Goal: Find specific page/section: Find specific page/section

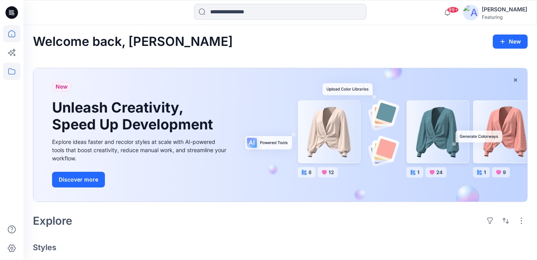
click at [13, 73] on icon at bounding box center [11, 71] width 17 height 17
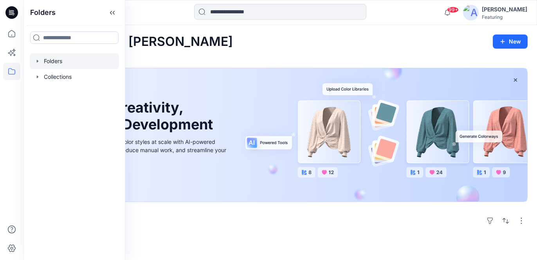
click at [59, 62] on div at bounding box center [74, 61] width 89 height 16
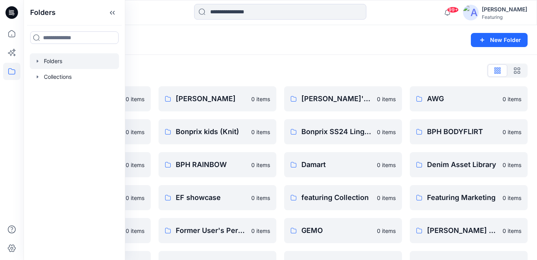
click at [172, 41] on div "Folders" at bounding box center [250, 39] width 434 height 11
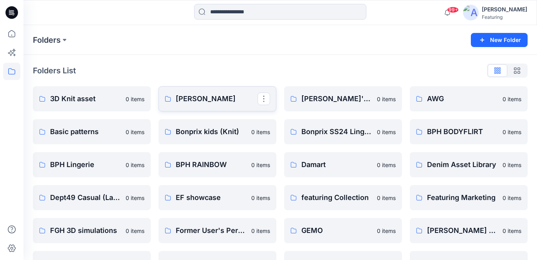
click at [195, 98] on p "[PERSON_NAME]" at bounding box center [217, 98] width 82 height 11
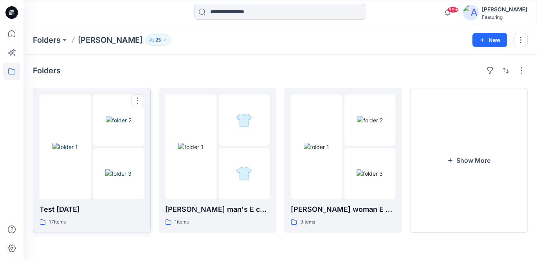
click at [108, 207] on p "Test [DATE]" at bounding box center [92, 209] width 105 height 11
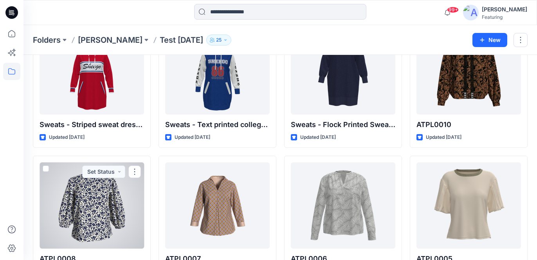
scroll to position [192, 0]
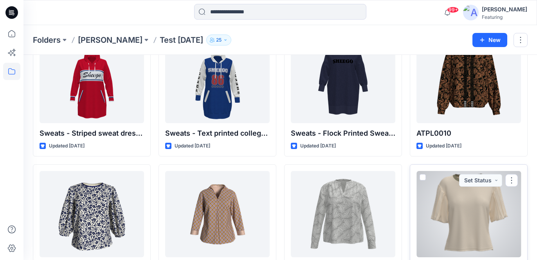
click at [463, 222] on div at bounding box center [469, 214] width 105 height 86
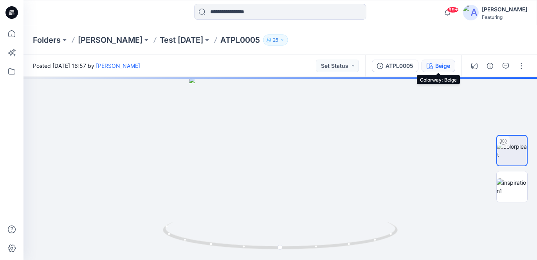
click at [449, 69] on div "Beige" at bounding box center [442, 65] width 15 height 9
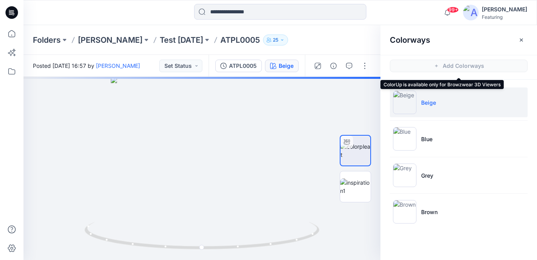
click at [468, 65] on span "Add Colorways" at bounding box center [459, 66] width 157 height 22
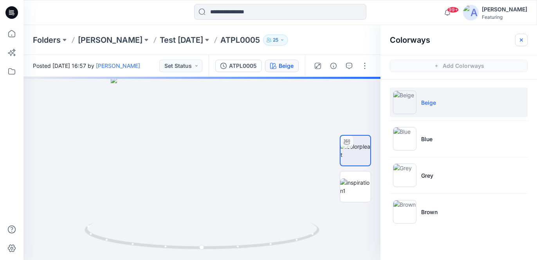
click at [521, 38] on icon "button" at bounding box center [521, 40] width 6 height 6
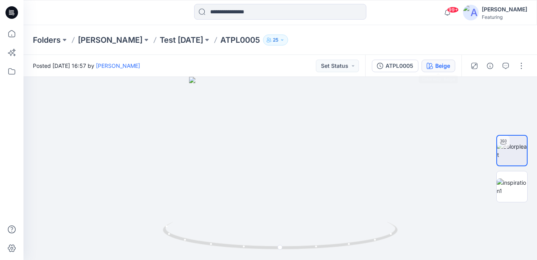
click at [448, 67] on div "Beige" at bounding box center [442, 65] width 15 height 9
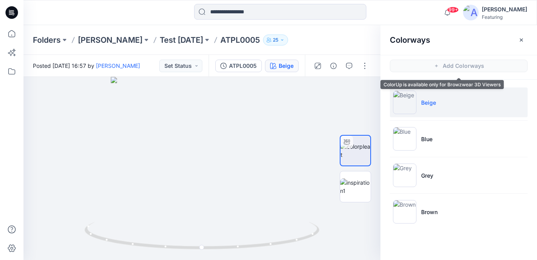
click at [452, 67] on span "Add Colorways" at bounding box center [459, 66] width 157 height 22
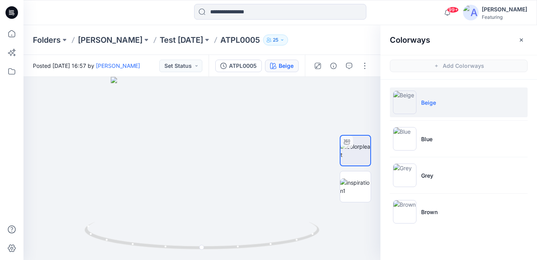
click at [447, 65] on span "Add Colorways" at bounding box center [459, 66] width 157 height 22
click at [160, 40] on p "Test [DATE]" at bounding box center [181, 39] width 43 height 11
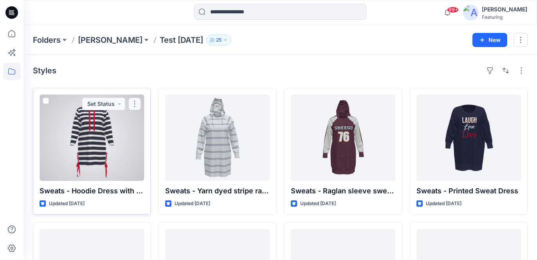
click at [134, 102] on button "button" at bounding box center [134, 104] width 13 height 13
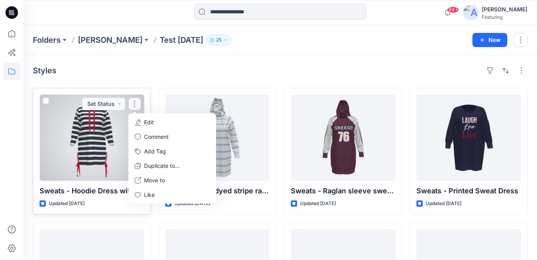
click at [48, 103] on span at bounding box center [46, 101] width 6 height 6
